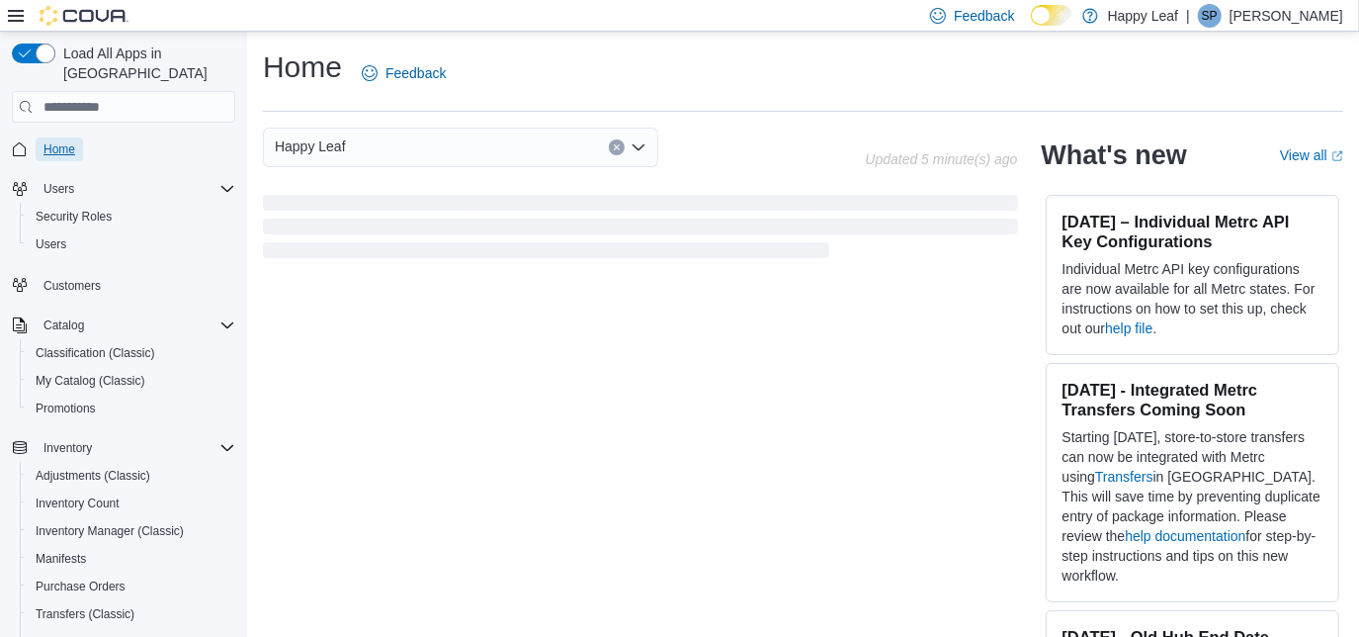
click at [66, 141] on span "Home" at bounding box center [60, 149] width 32 height 16
